Goal: Information Seeking & Learning: Find specific fact

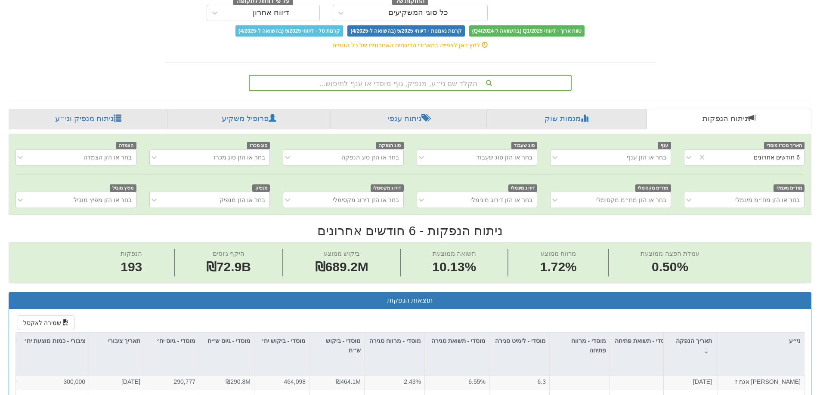
scroll to position [10, 0]
click at [422, 87] on div "הקלד שם ני״ע, מנפיק, גוף מוסדי או ענף לחיפוש..." at bounding box center [410, 83] width 321 height 15
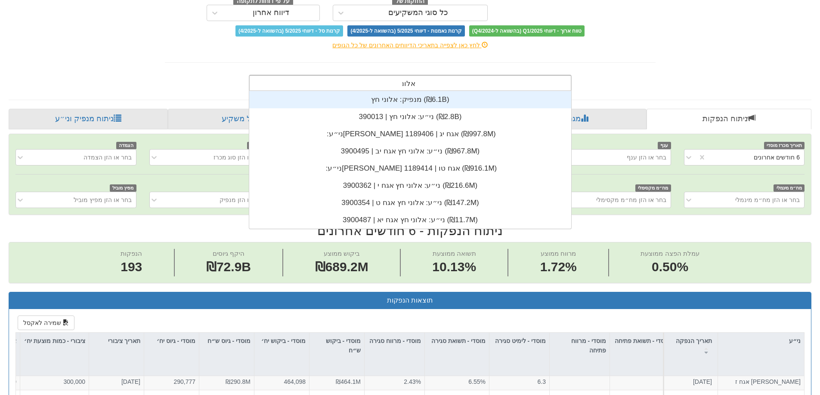
scroll to position [138, 0]
type input "אלוני"
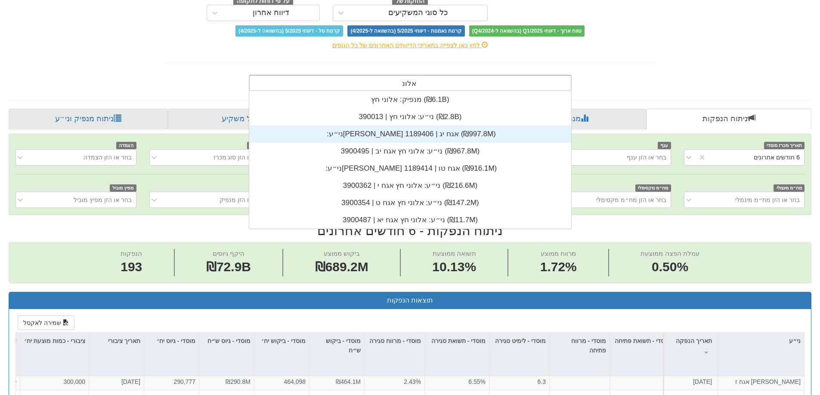
click at [413, 137] on div "ני״ע: ‏[PERSON_NAME] אגח יג | 1189406 ‎(₪997.8M)‎" at bounding box center [410, 134] width 322 height 17
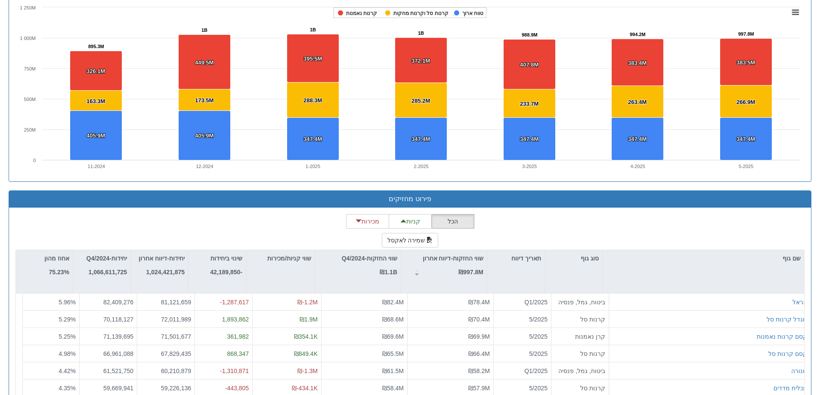
scroll to position [602, 0]
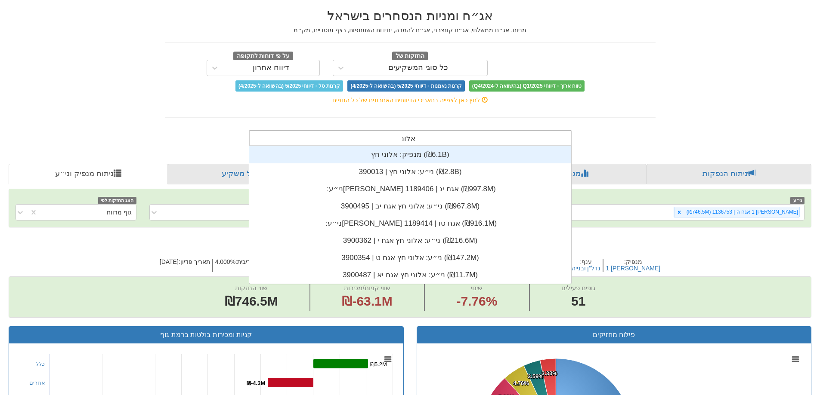
scroll to position [138, 0]
type input "אלוני"
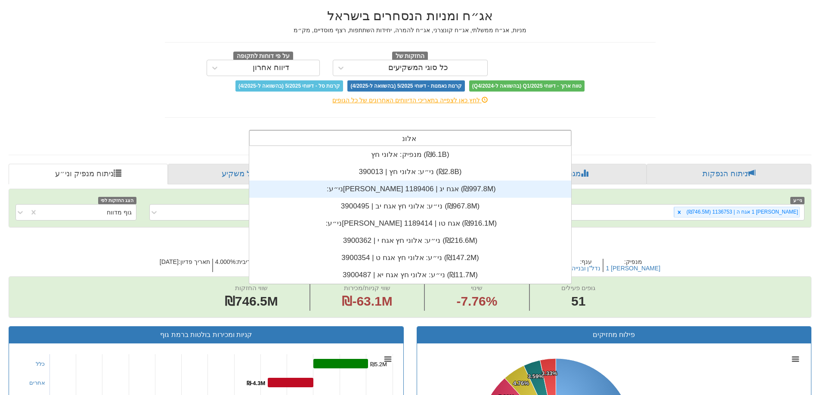
click at [367, 190] on div "ני״ע: ‏[PERSON_NAME] אגח יג | 1189406 ‎(₪997.8M)‎" at bounding box center [410, 189] width 322 height 17
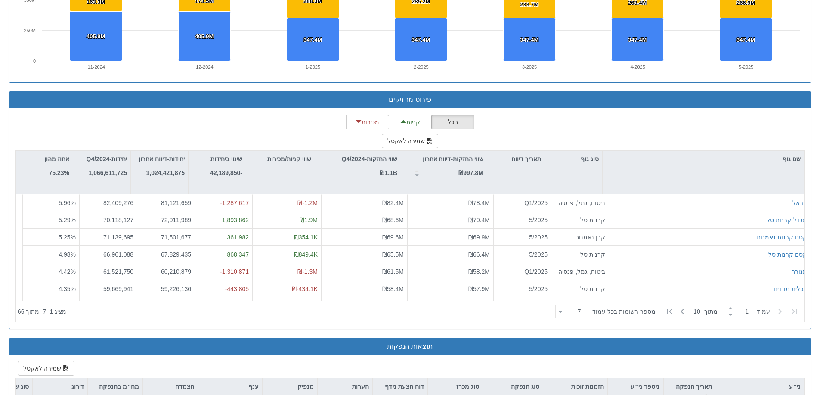
scroll to position [214, 0]
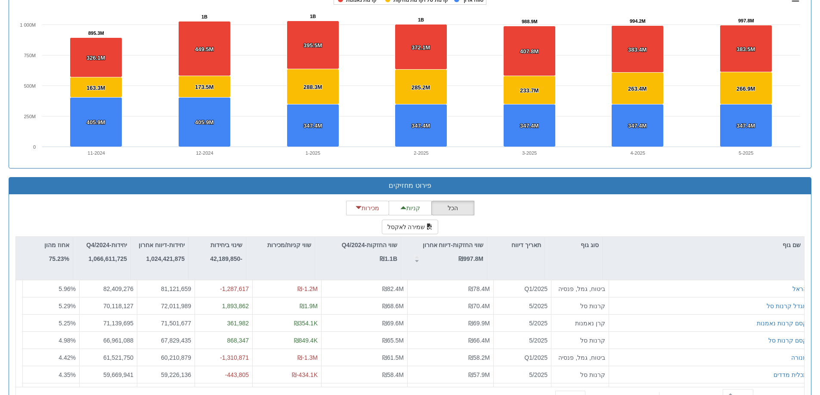
scroll to position [0, 1568]
